Goal: Task Accomplishment & Management: Use online tool/utility

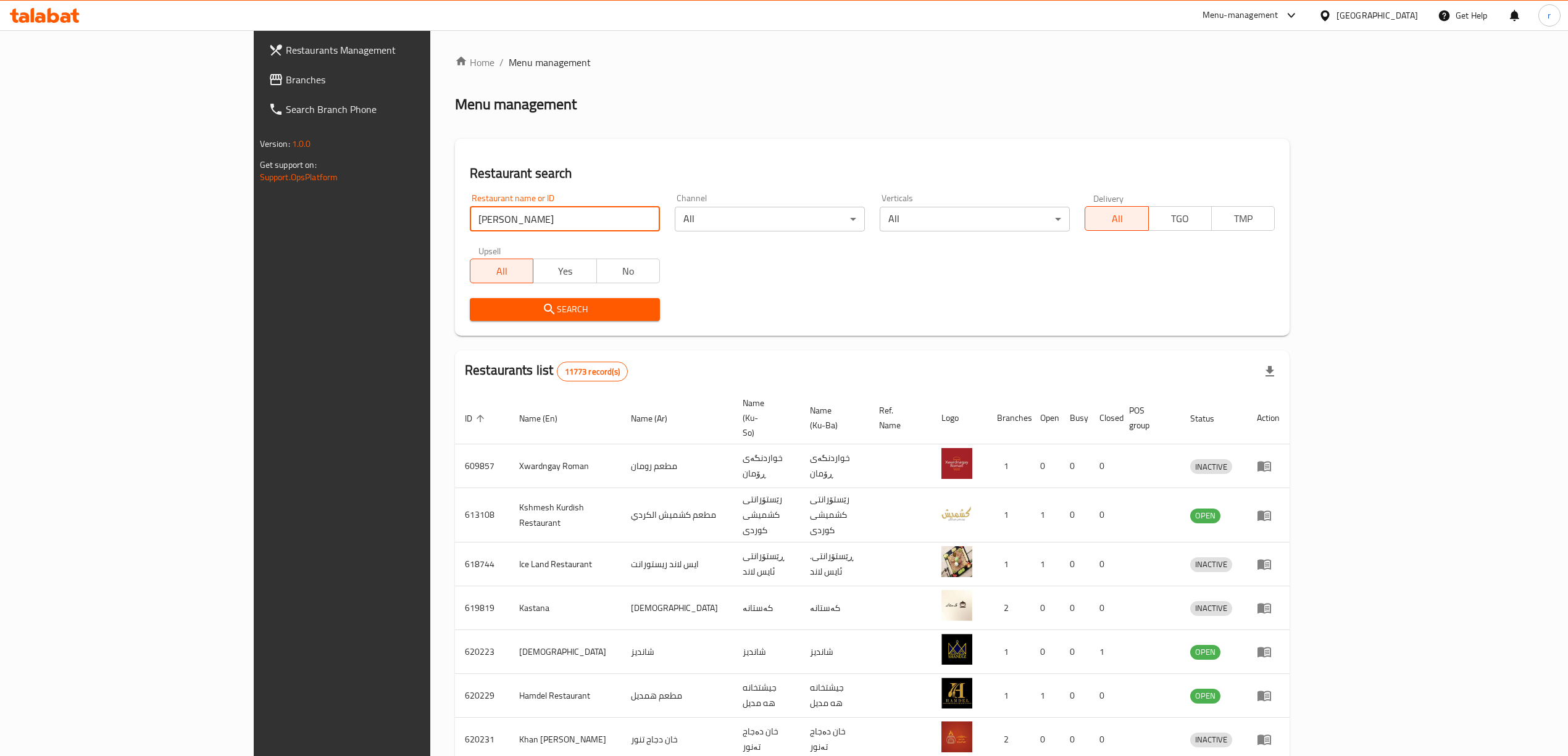
type input "[PERSON_NAME]"
click at [480, 309] on span "Search" at bounding box center [565, 309] width 170 height 15
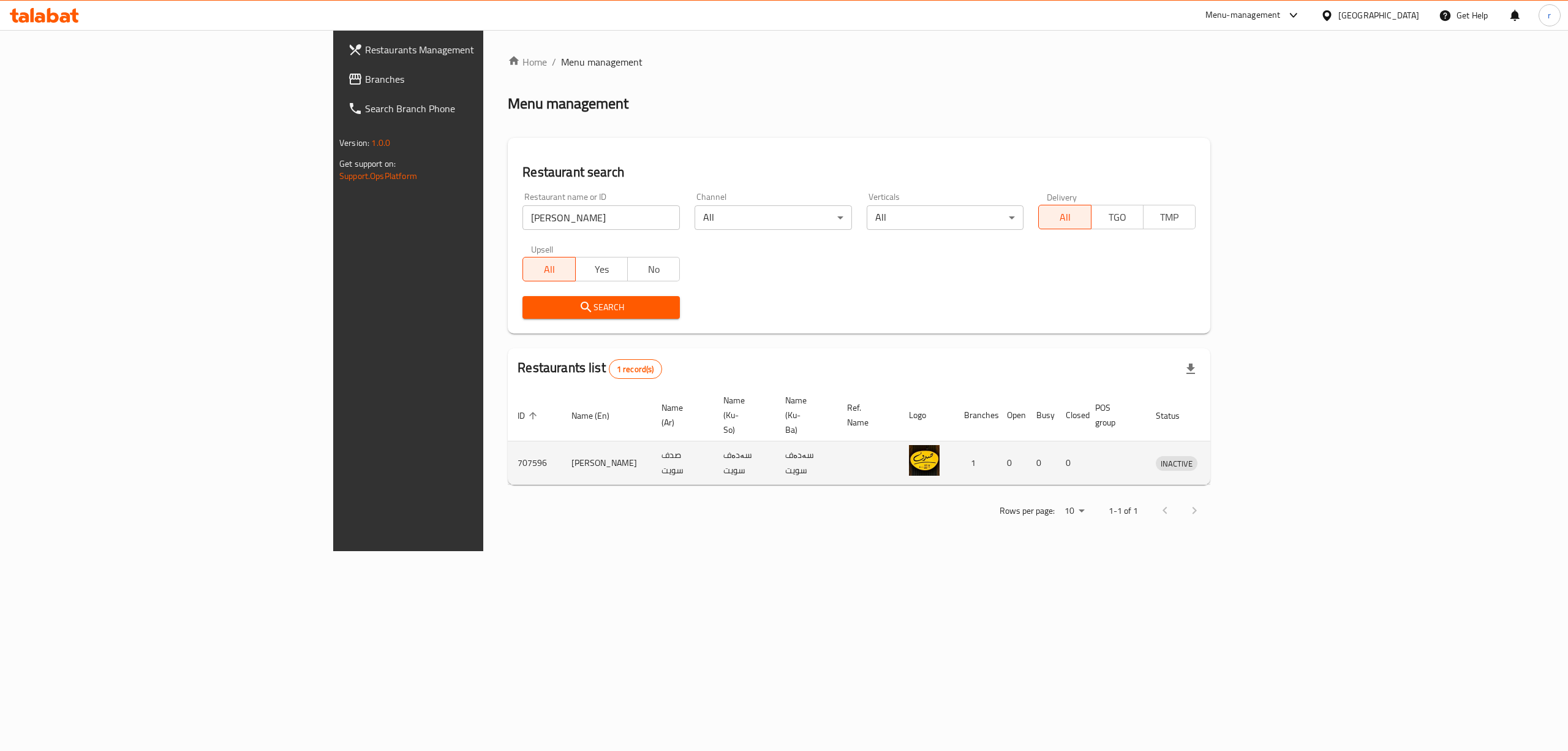
click at [1236, 458] on icon "enhanced table" at bounding box center [1229, 463] width 14 height 10
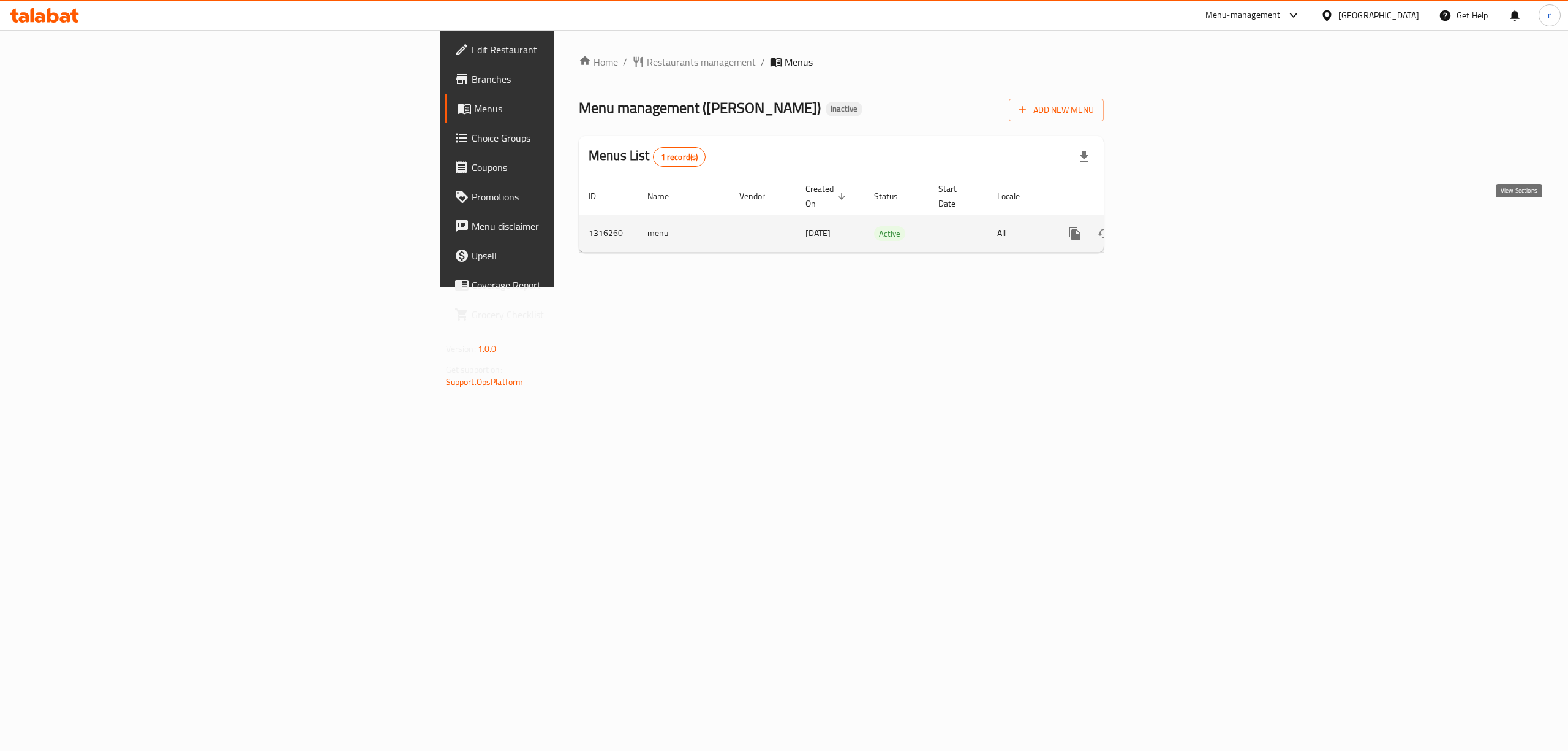
click at [1171, 226] on icon "enhanced table" at bounding box center [1163, 233] width 14 height 14
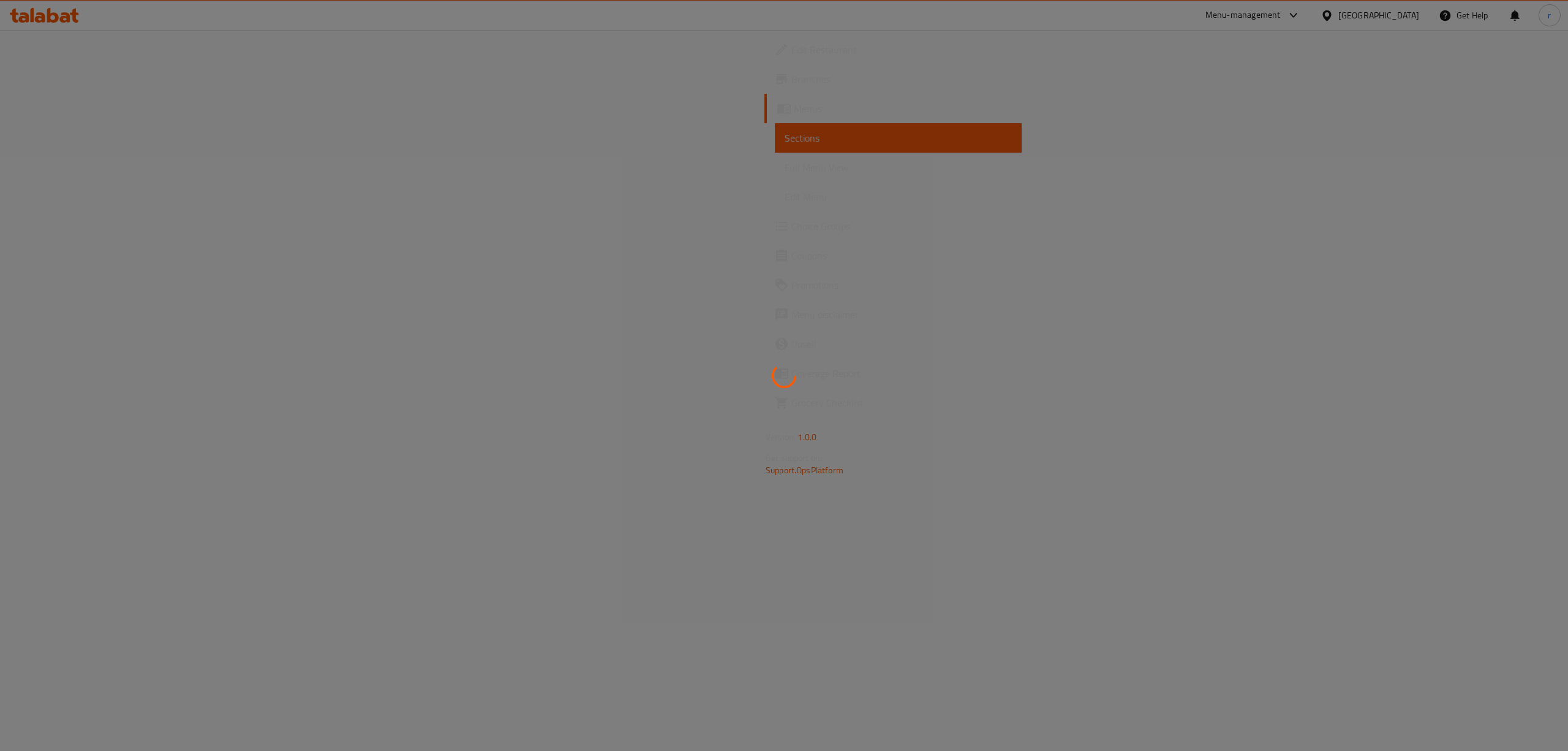
click at [76, 168] on div at bounding box center [784, 375] width 1568 height 751
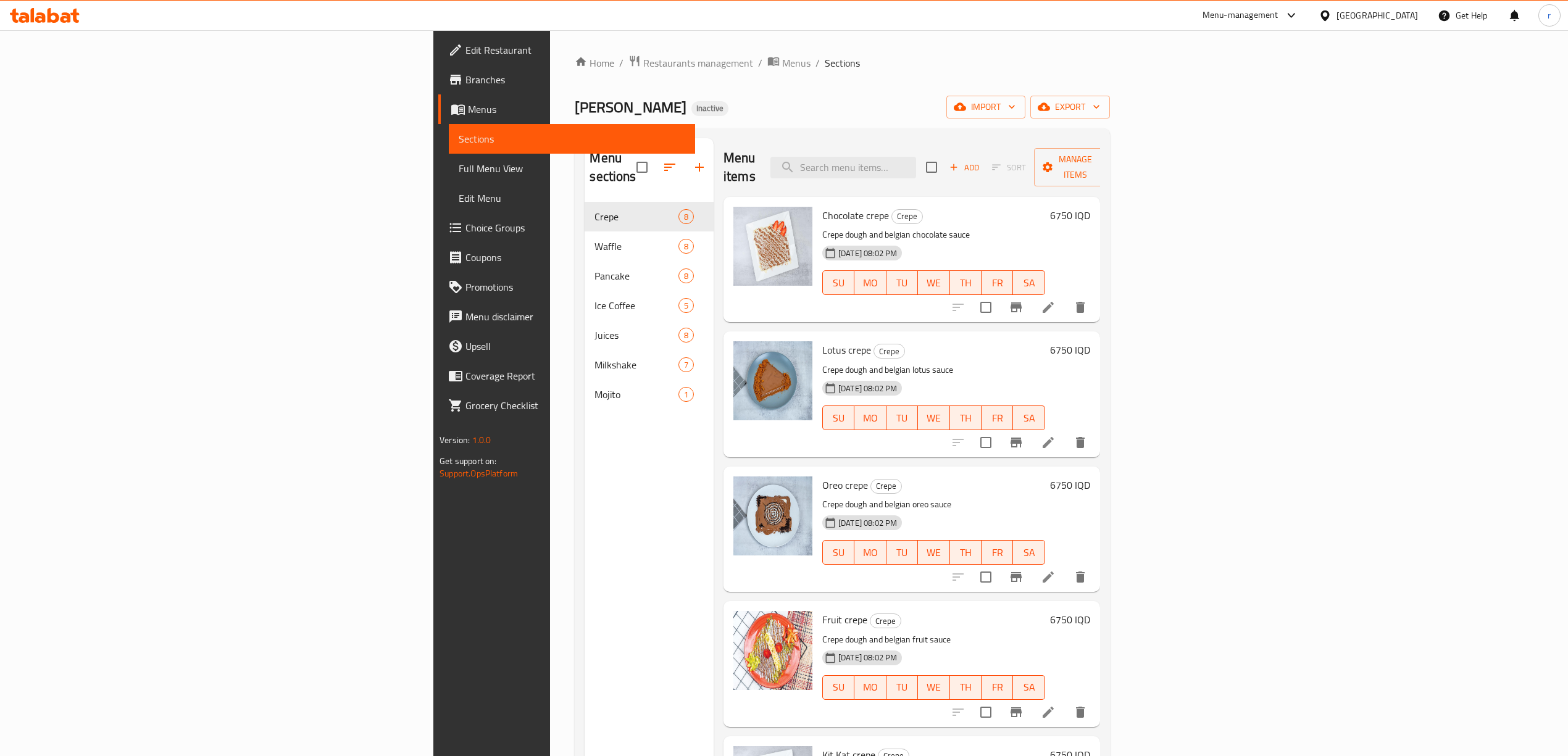
click at [459, 169] on span "Full Menu View" at bounding box center [572, 169] width 226 height 15
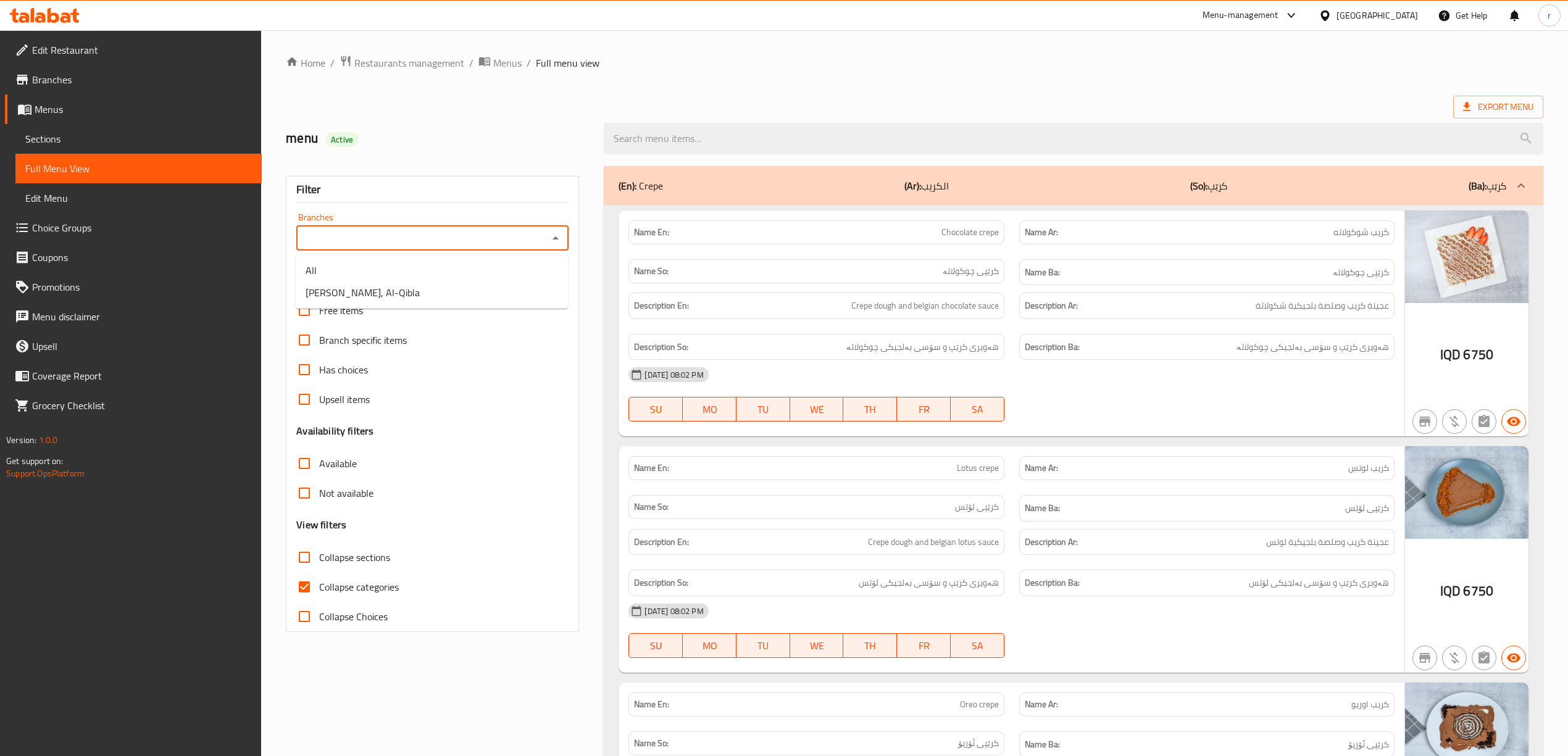
click at [364, 233] on input "Branches" at bounding box center [422, 237] width 244 height 17
click at [346, 294] on span "[PERSON_NAME], Al-Qibla" at bounding box center [362, 293] width 114 height 15
type input "[PERSON_NAME], Al-Qibla"
drag, startPoint x: 335, startPoint y: 580, endPoint x: 334, endPoint y: 574, distance: 6.1
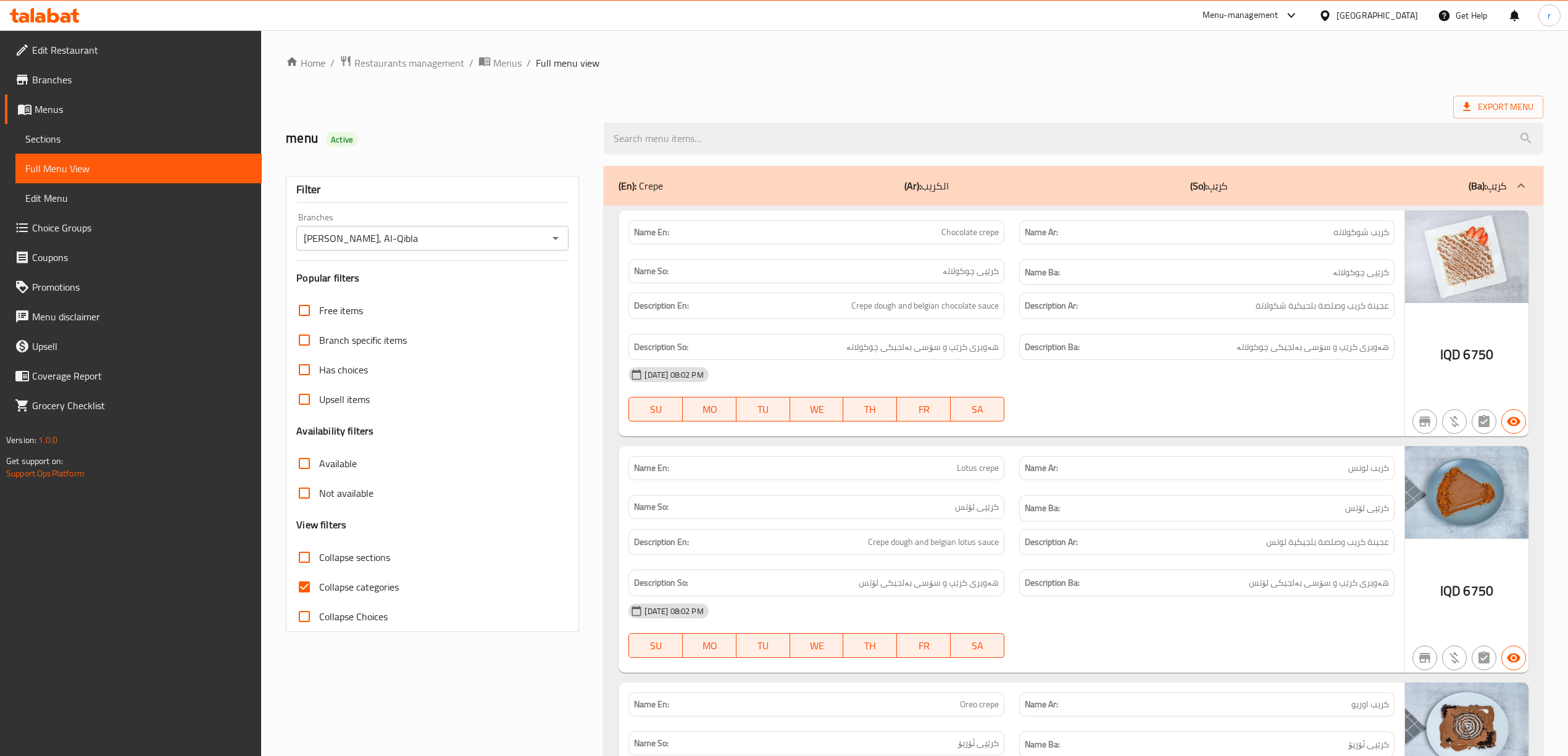
click at [334, 581] on span "Collapse categories" at bounding box center [359, 587] width 79 height 15
click at [319, 581] on input "Collapse categories" at bounding box center [304, 587] width 30 height 30
checkbox input "false"
click at [349, 553] on span "Collapse sections" at bounding box center [355, 557] width 71 height 15
click at [319, 553] on input "Collapse sections" at bounding box center [304, 557] width 30 height 30
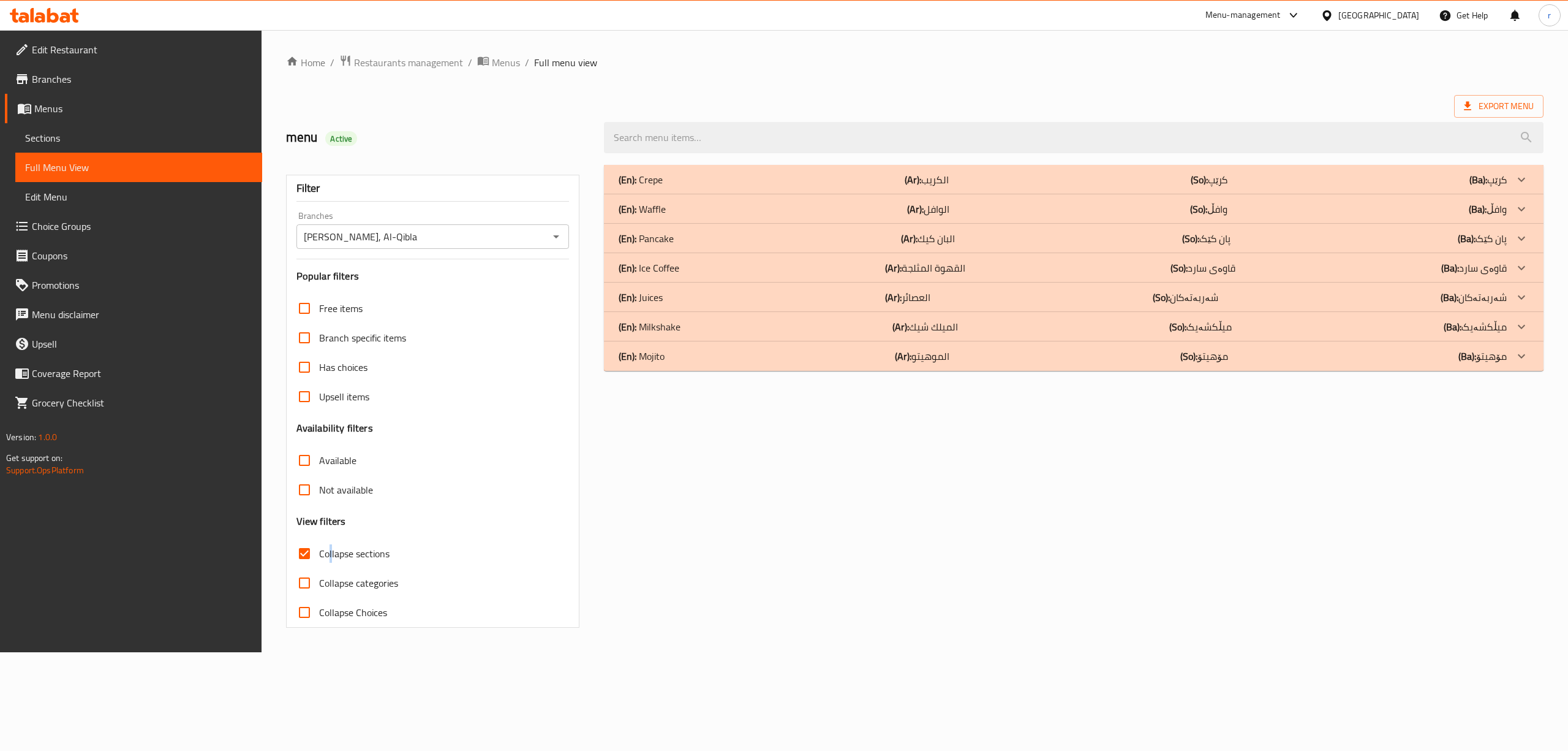
click at [329, 555] on span "Collapse sections" at bounding box center [355, 553] width 71 height 14
click at [350, 548] on span "Collapse sections" at bounding box center [355, 553] width 71 height 14
click at [304, 554] on input "Collapse sections" at bounding box center [304, 553] width 30 height 30
checkbox input "false"
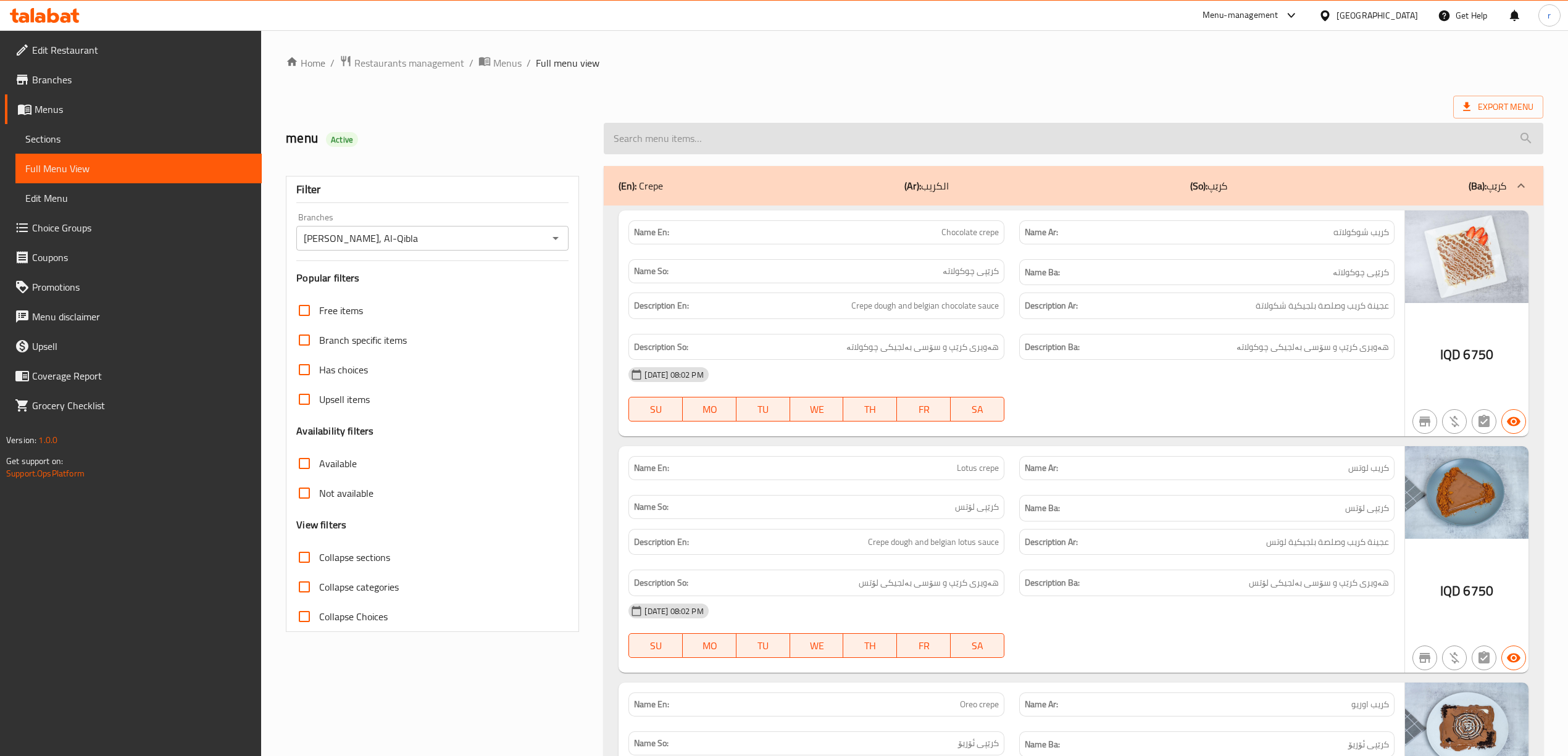
click at [945, 143] on input "search" at bounding box center [1073, 139] width 939 height 32
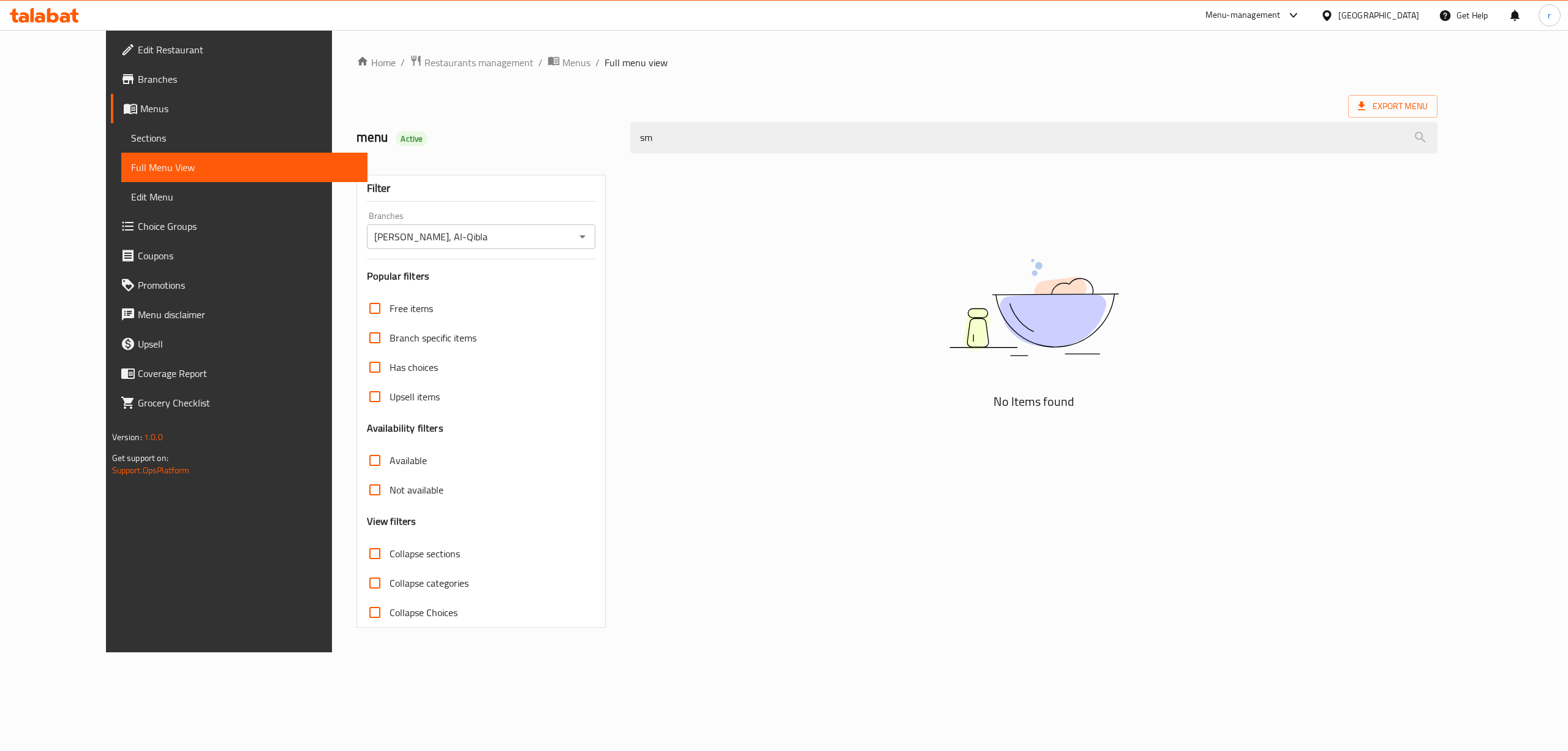
type input "s"
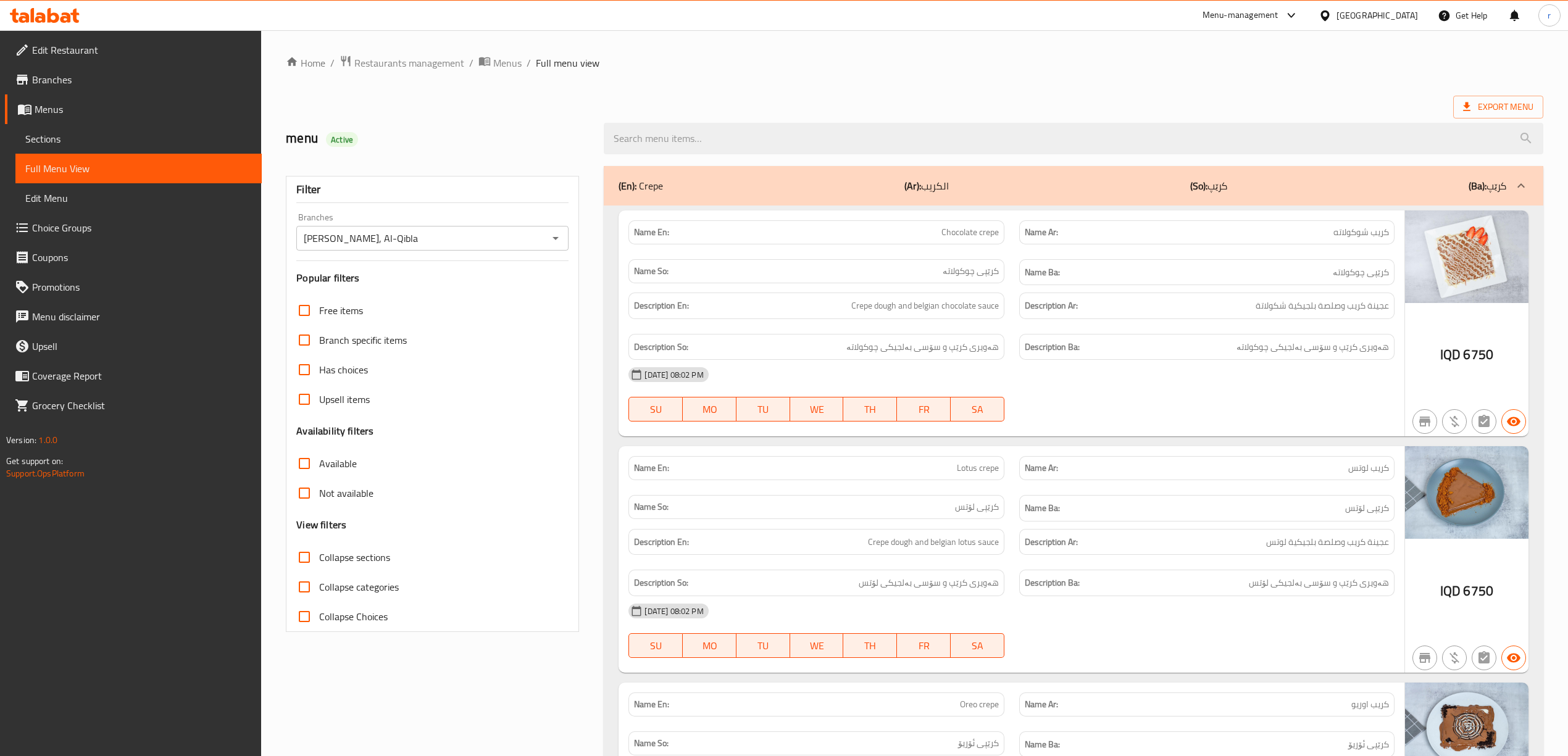
click at [353, 554] on span "Collapse sections" at bounding box center [355, 557] width 71 height 15
click at [319, 554] on input "Collapse sections" at bounding box center [304, 557] width 30 height 30
checkbox input "true"
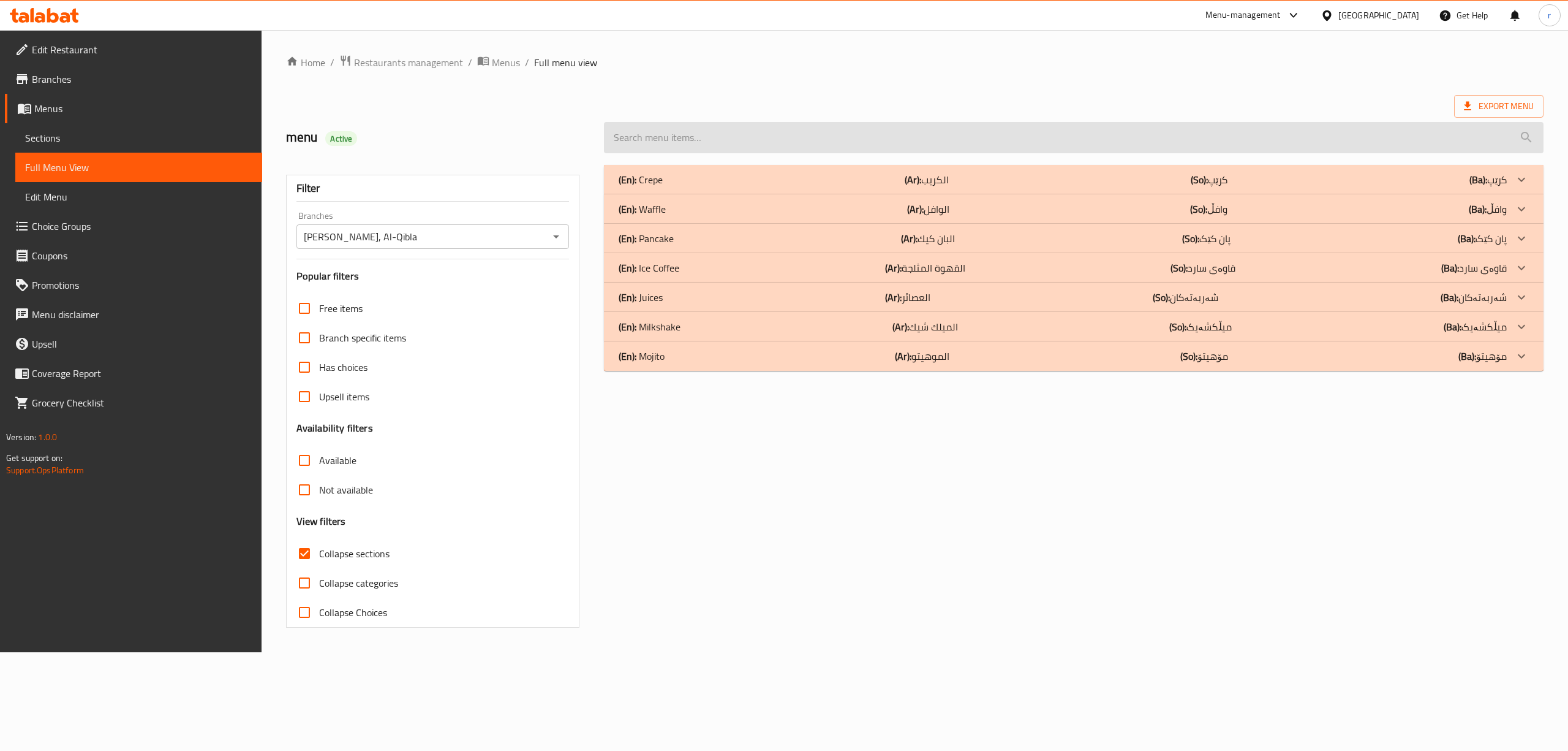
click at [949, 152] on input "search" at bounding box center [1074, 138] width 940 height 31
click at [951, 148] on input "search" at bounding box center [1074, 138] width 940 height 31
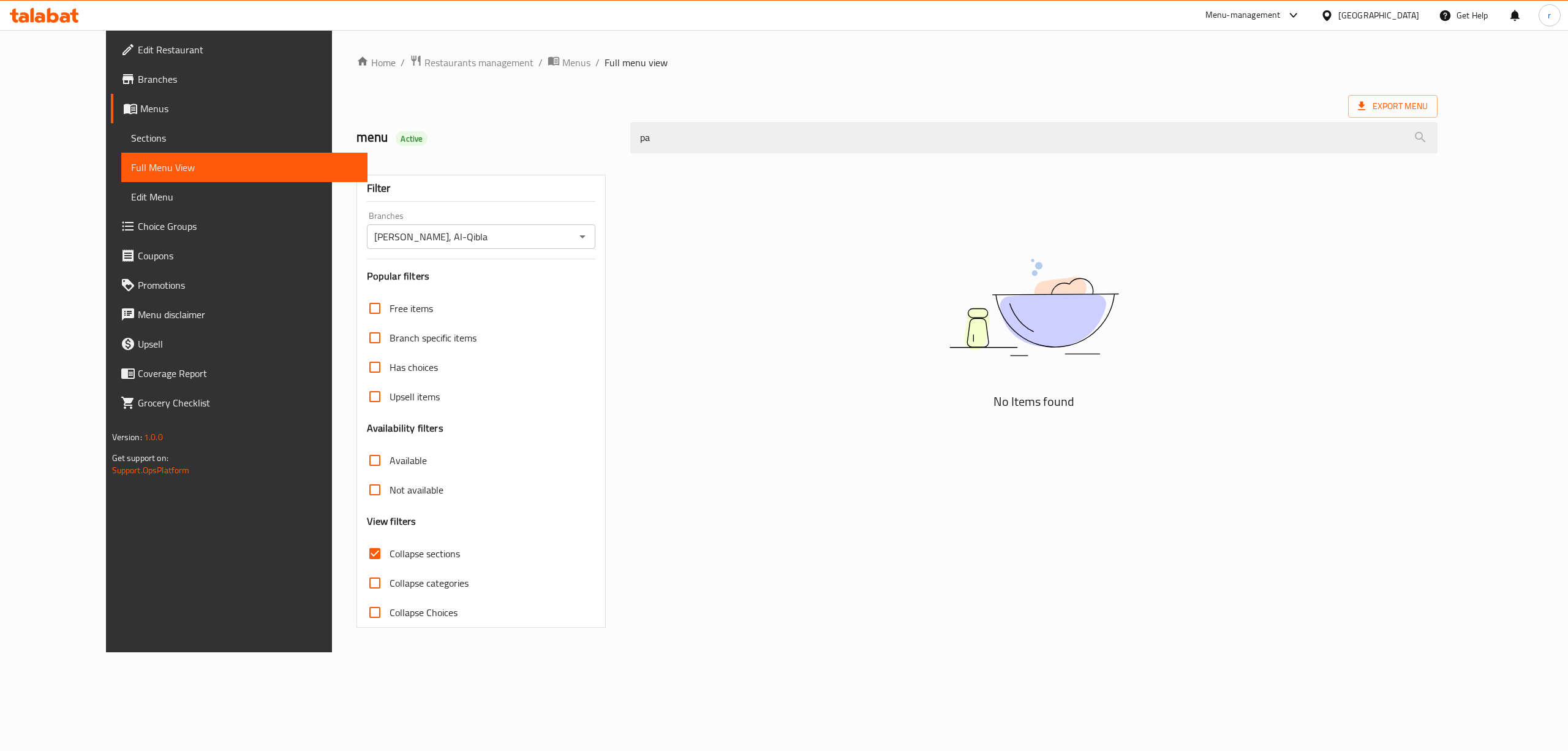
type input "p"
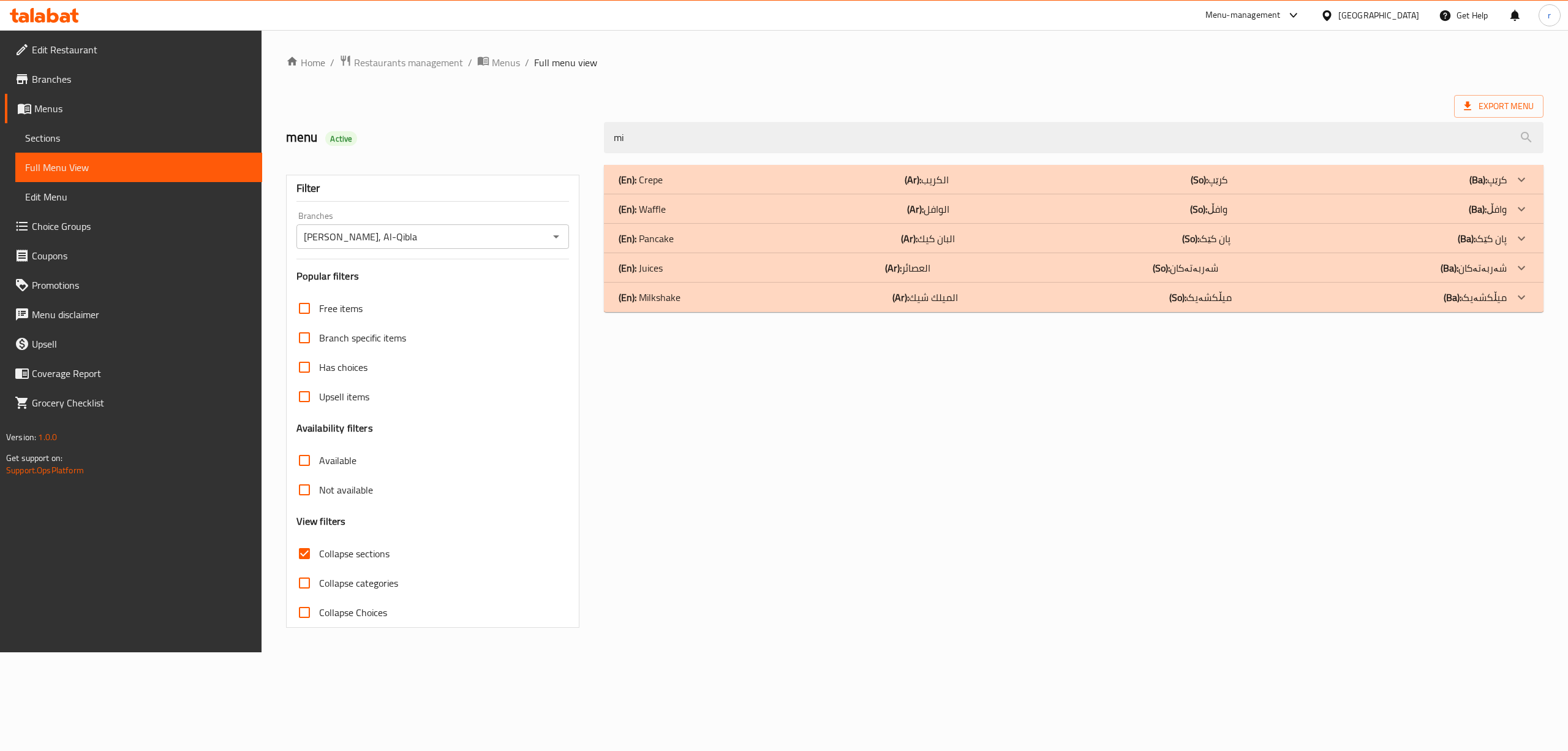
type input "m"
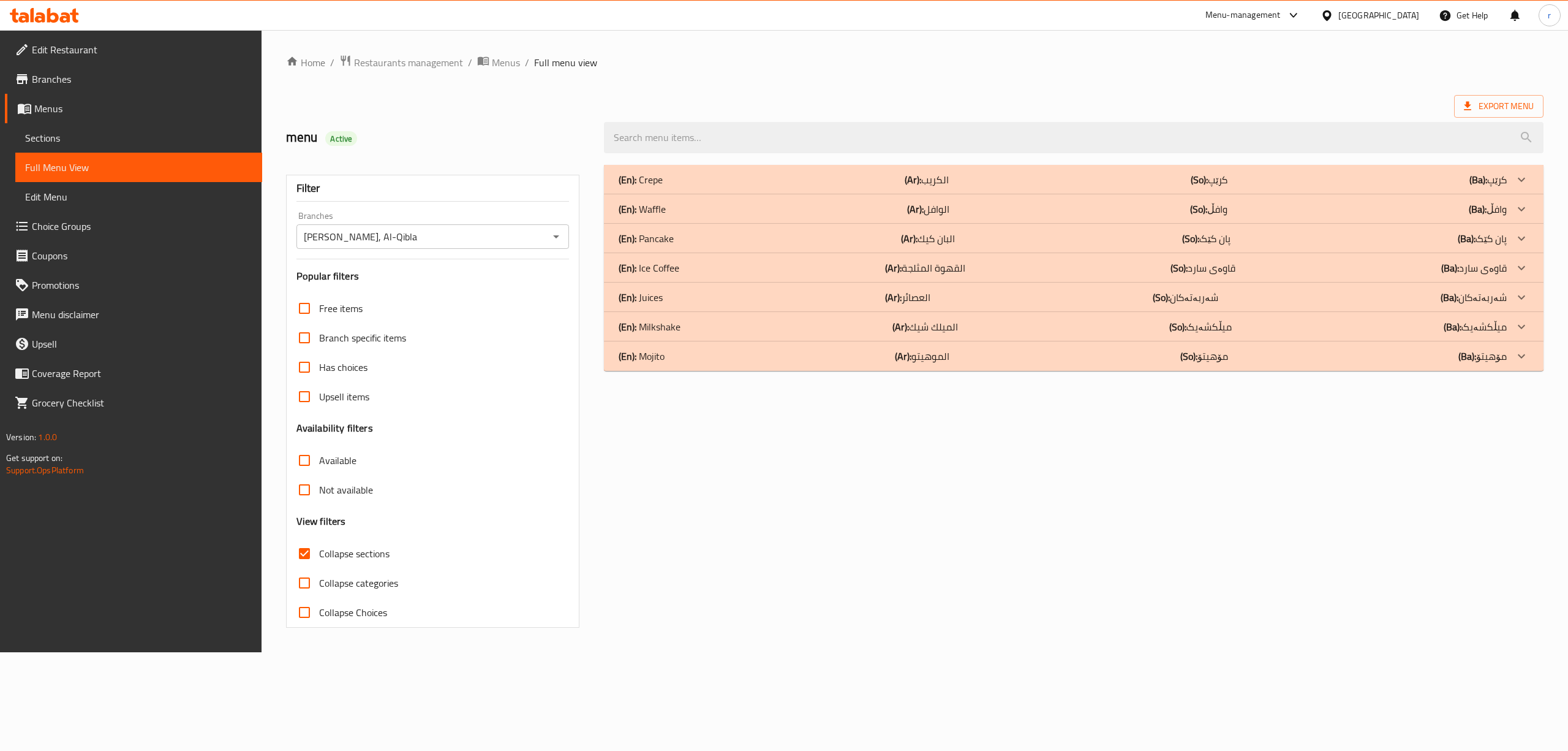
click at [371, 558] on span "Collapse sections" at bounding box center [355, 553] width 71 height 14
click at [319, 558] on input "Collapse sections" at bounding box center [304, 553] width 30 height 30
checkbox input "false"
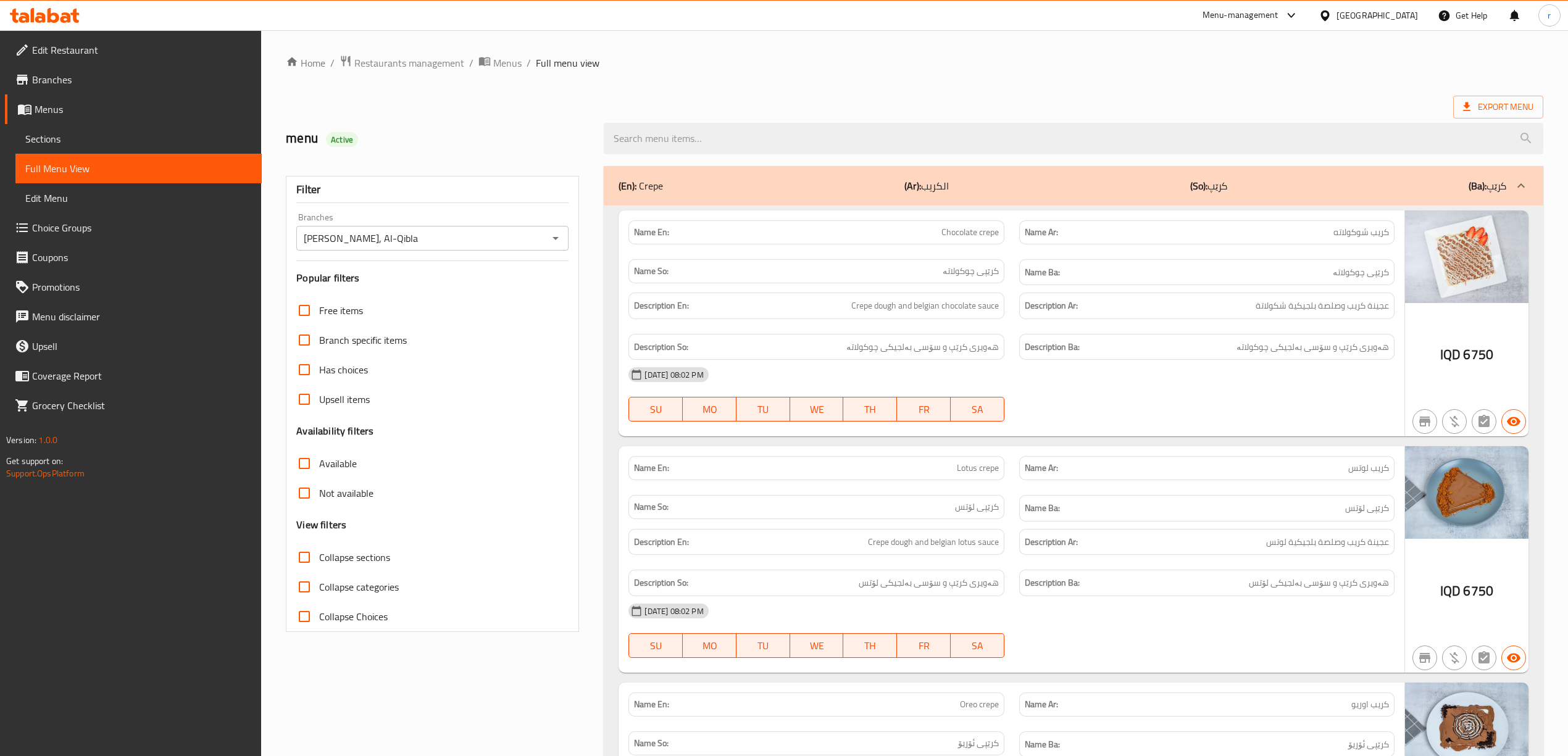
click at [1107, 480] on div "Name Ar: [PERSON_NAME]" at bounding box center [1206, 468] width 375 height 24
click at [833, 300] on h6 "Description En: Crepe dough and belgian chocolate sauce" at bounding box center [816, 305] width 364 height 15
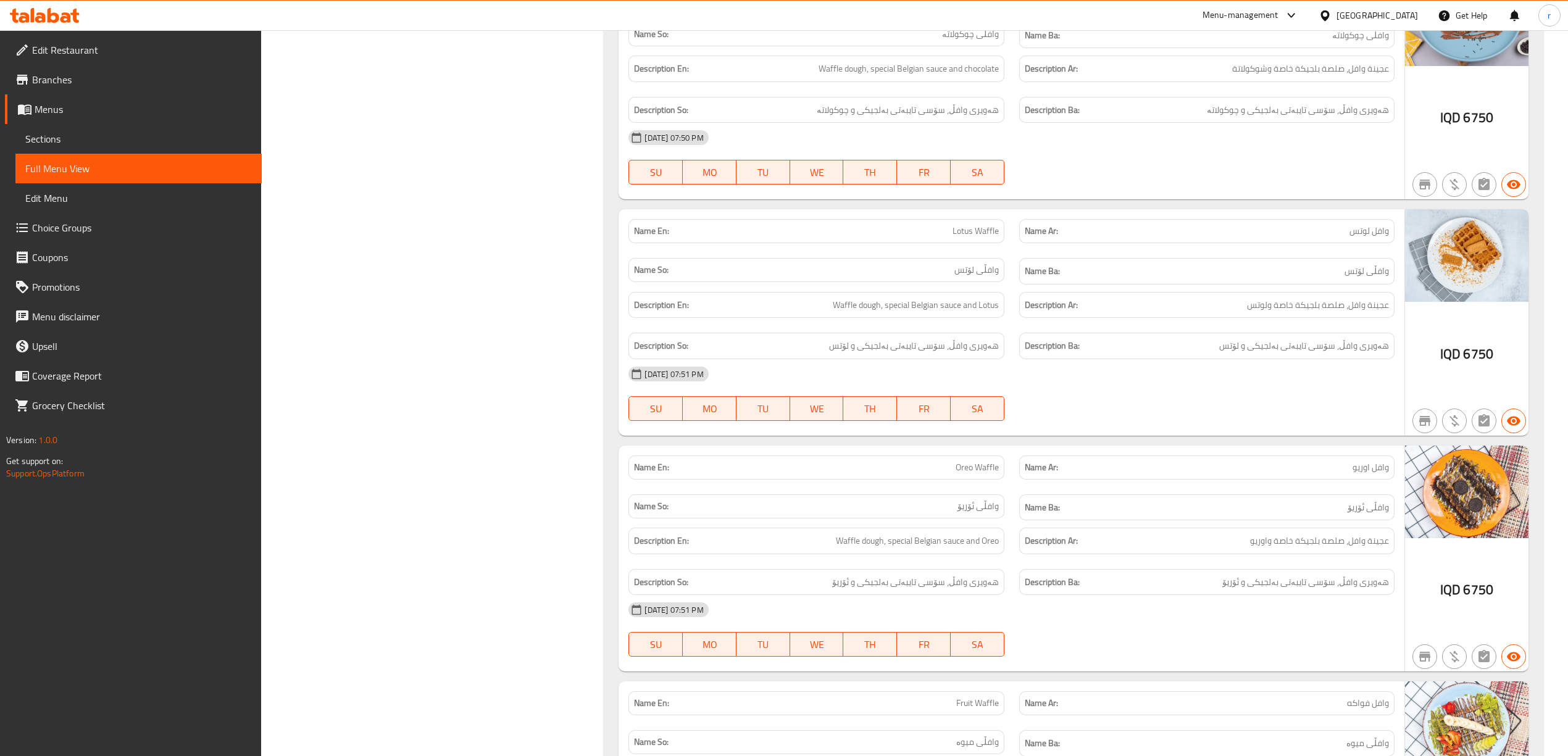
scroll to position [3838, 0]
